Goal: Complete application form

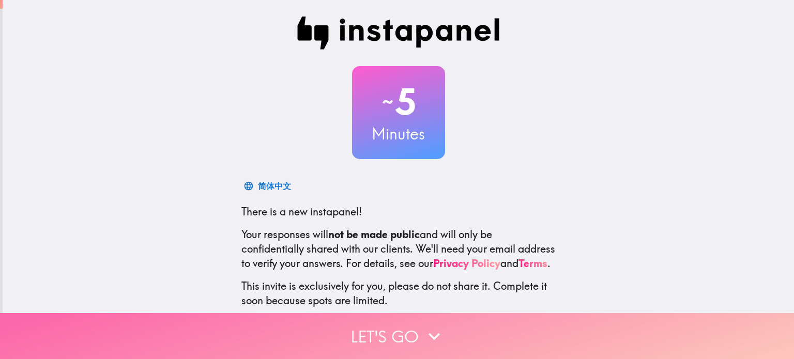
click at [387, 334] on button "Let's go" at bounding box center [397, 336] width 794 height 46
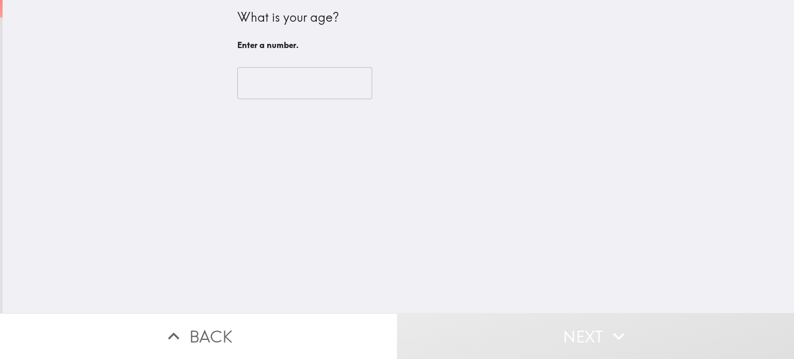
click at [317, 78] on input "number" at bounding box center [304, 83] width 135 height 32
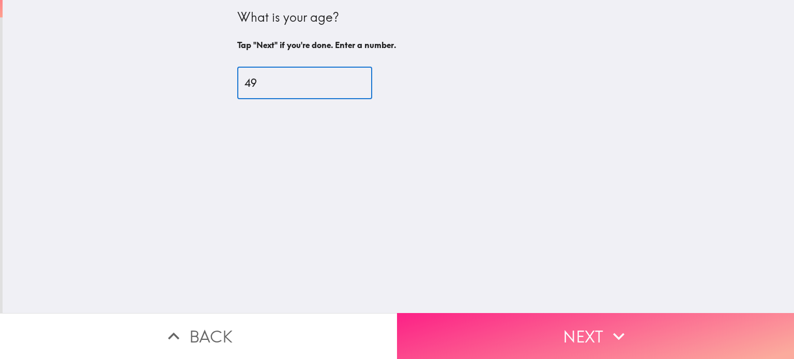
type input "49"
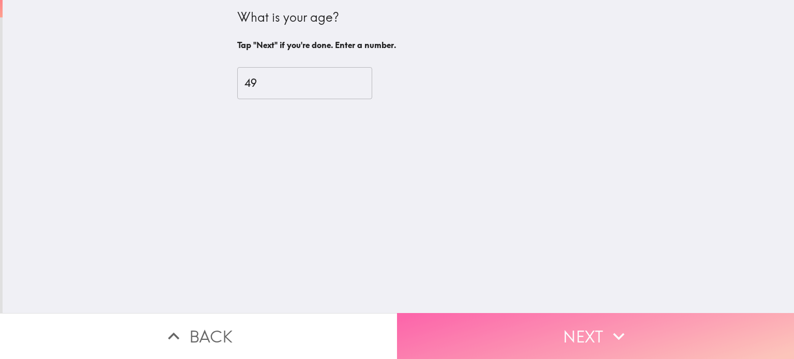
click at [589, 323] on button "Next" at bounding box center [595, 336] width 397 height 46
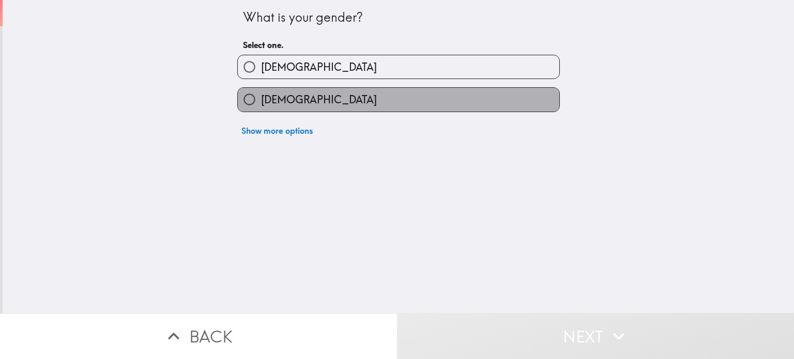
click at [474, 109] on label "[DEMOGRAPHIC_DATA]" at bounding box center [399, 99] width 322 height 23
click at [261, 109] on input "[DEMOGRAPHIC_DATA]" at bounding box center [249, 99] width 23 height 23
radio input "true"
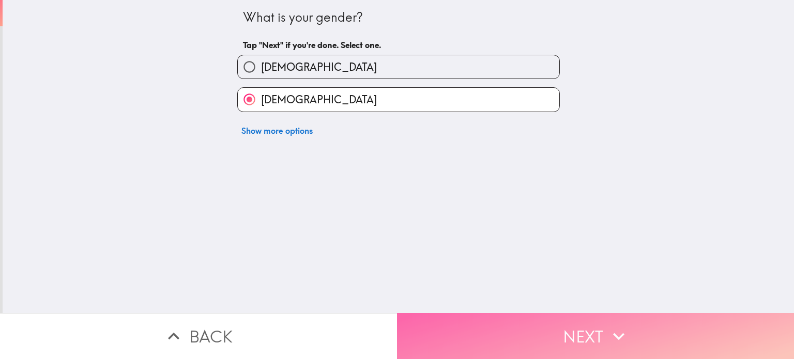
click at [575, 332] on button "Next" at bounding box center [595, 336] width 397 height 46
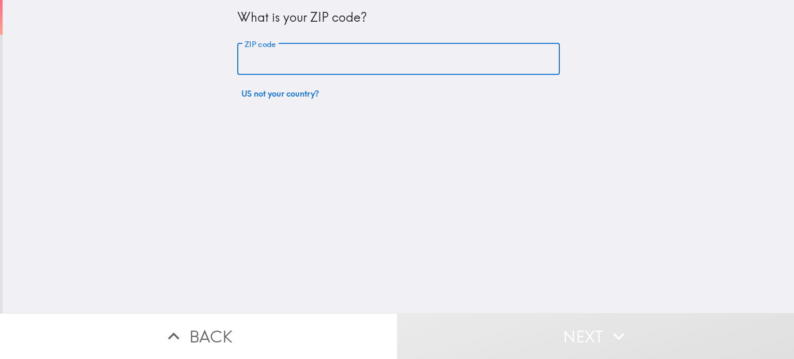
click at [434, 54] on input "ZIP code" at bounding box center [398, 59] width 323 height 32
type input "98226"
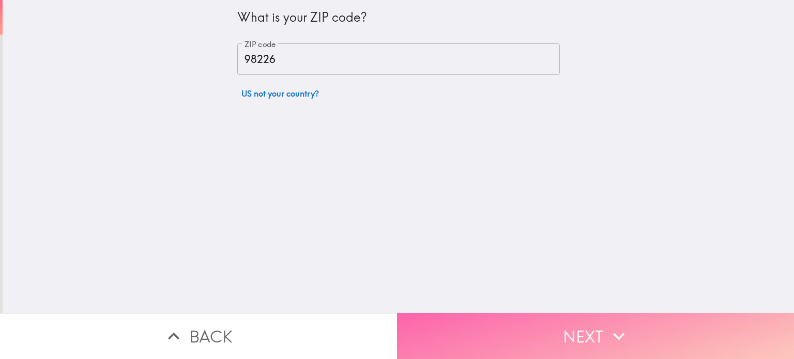
click at [529, 313] on button "Next" at bounding box center [595, 336] width 397 height 46
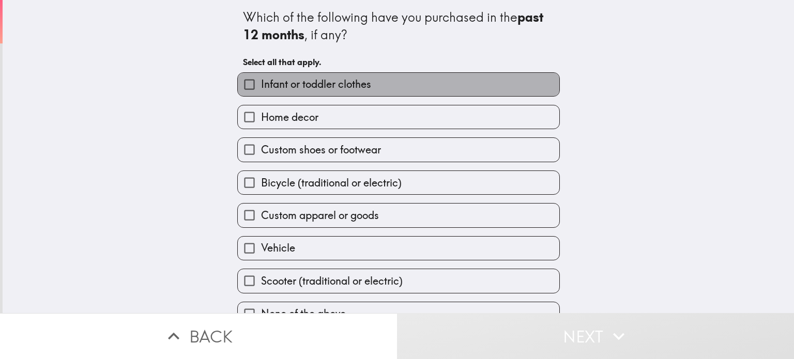
click at [342, 78] on span "Infant or toddler clothes" at bounding box center [316, 84] width 110 height 14
click at [261, 78] on input "Infant or toddler clothes" at bounding box center [249, 84] width 23 height 23
checkbox input "true"
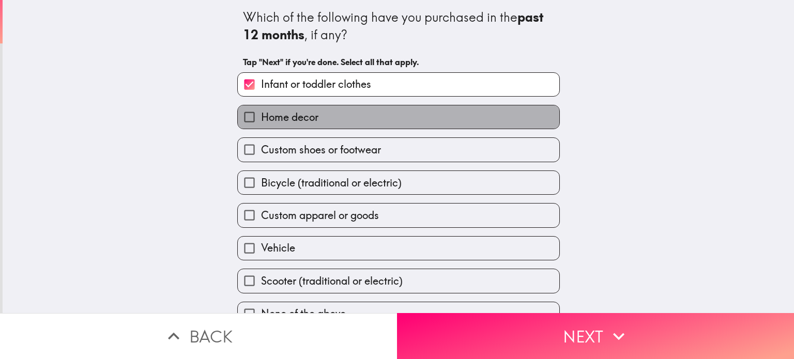
click at [342, 115] on label "Home decor" at bounding box center [399, 116] width 322 height 23
click at [261, 115] on input "Home decor" at bounding box center [249, 116] width 23 height 23
checkbox input "true"
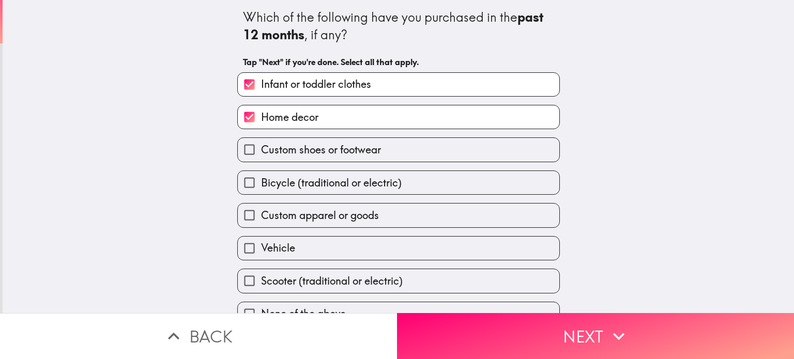
click at [628, 154] on div "Which of the following have you purchased in the past 12 months , if any? Tap "…" at bounding box center [398, 156] width 791 height 313
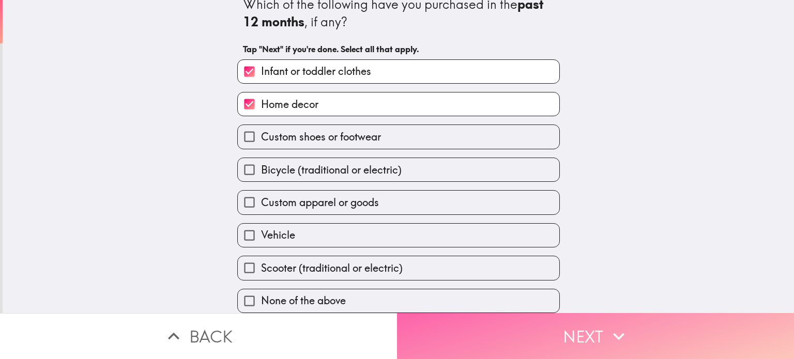
click at [594, 331] on button "Next" at bounding box center [595, 336] width 397 height 46
